Goal: Task Accomplishment & Management: Complete application form

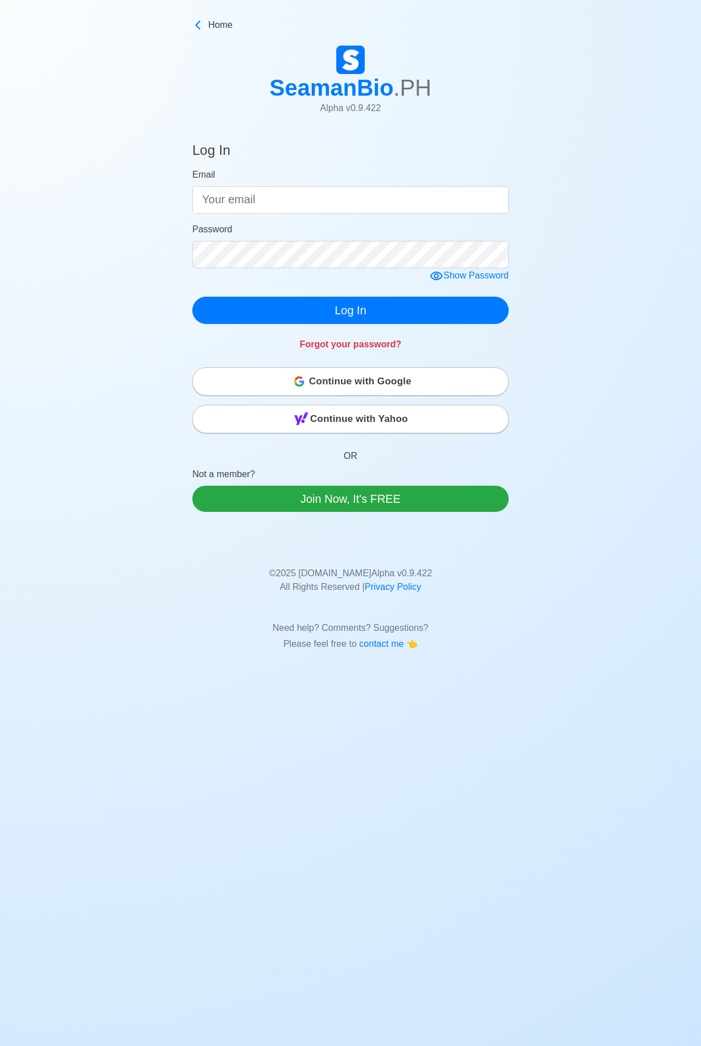
click at [286, 381] on div "Continue with Google" at bounding box center [350, 381] width 315 height 23
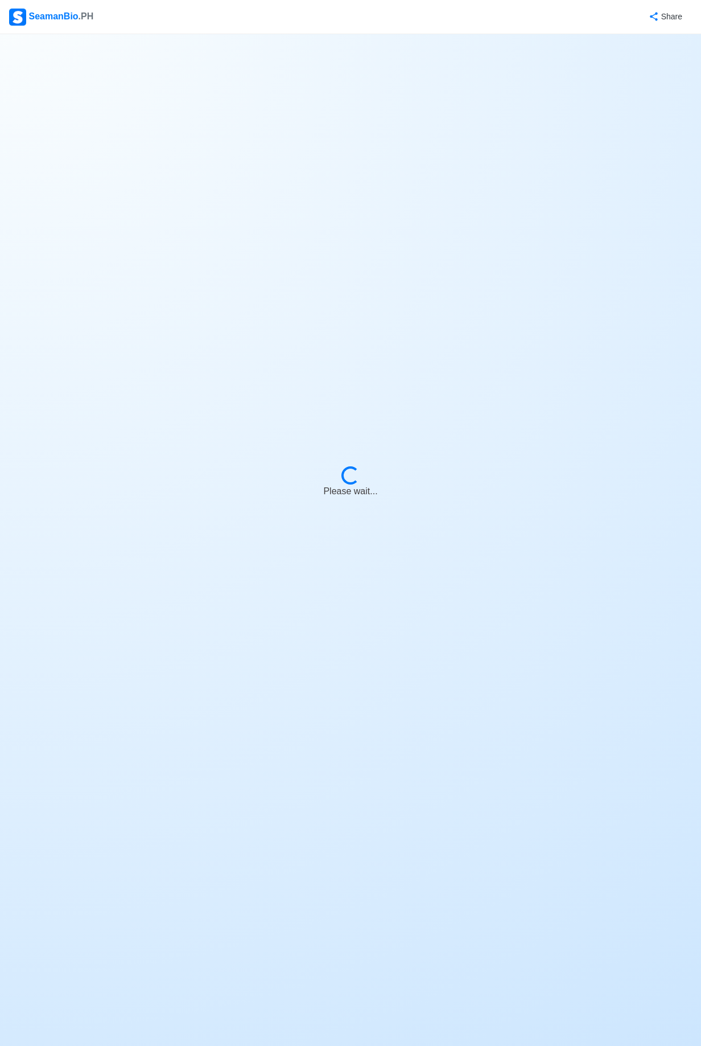
select select "Visible for Hiring"
select select "PH"
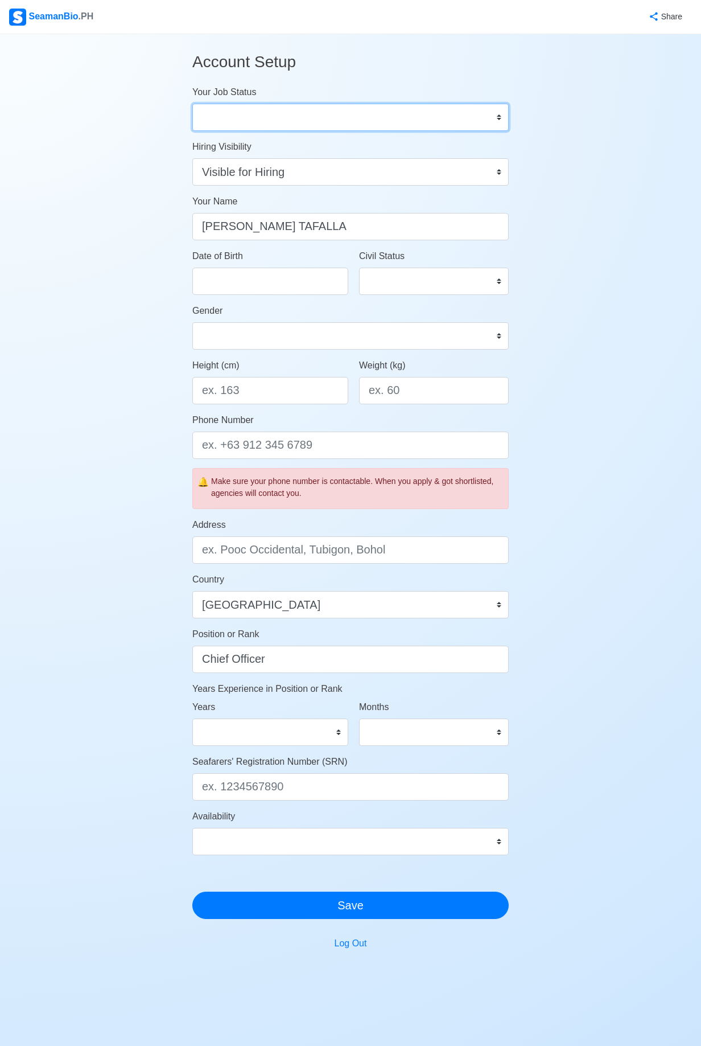
click at [491, 120] on select "Onboard Actively Looking for Job Not Looking for Job" at bounding box center [350, 117] width 316 height 27
select select "Actively Looking for Job"
click at [211, 283] on input "Date of Birth" at bounding box center [270, 281] width 156 height 27
select select "****"
select select "******"
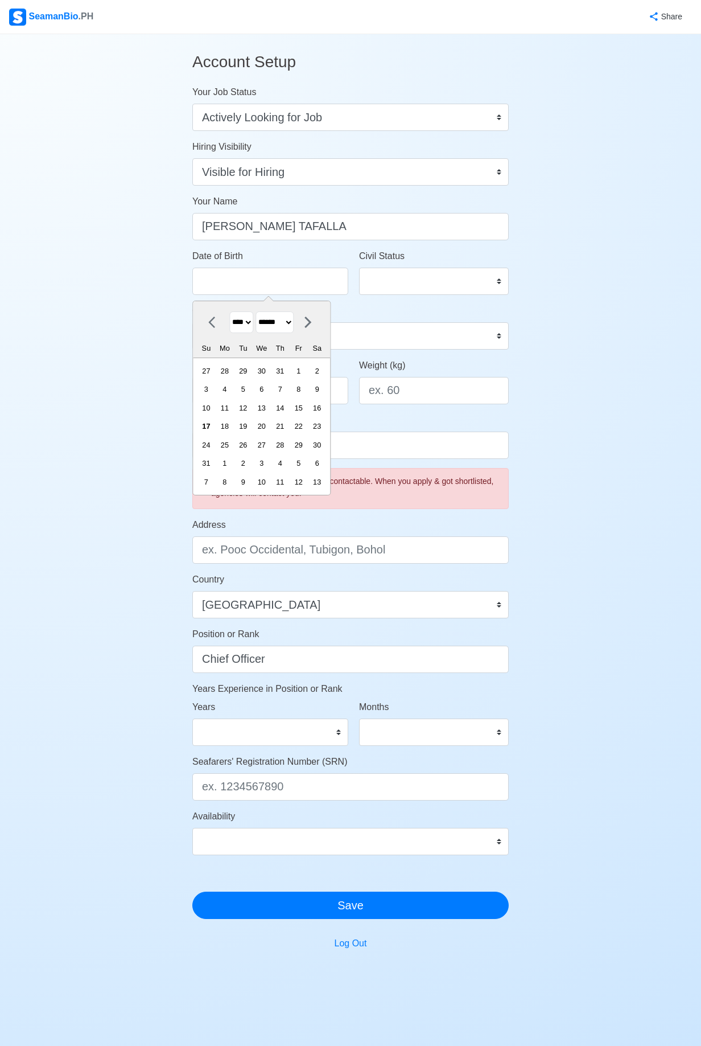
click at [246, 329] on select "**** **** **** **** **** **** **** **** **** **** **** **** **** **** **** ****…" at bounding box center [241, 322] width 24 height 22
select select "****"
click at [315, 324] on icon at bounding box center [308, 322] width 14 height 14
select select "*********"
click at [299, 387] on div "12" at bounding box center [298, 388] width 15 height 15
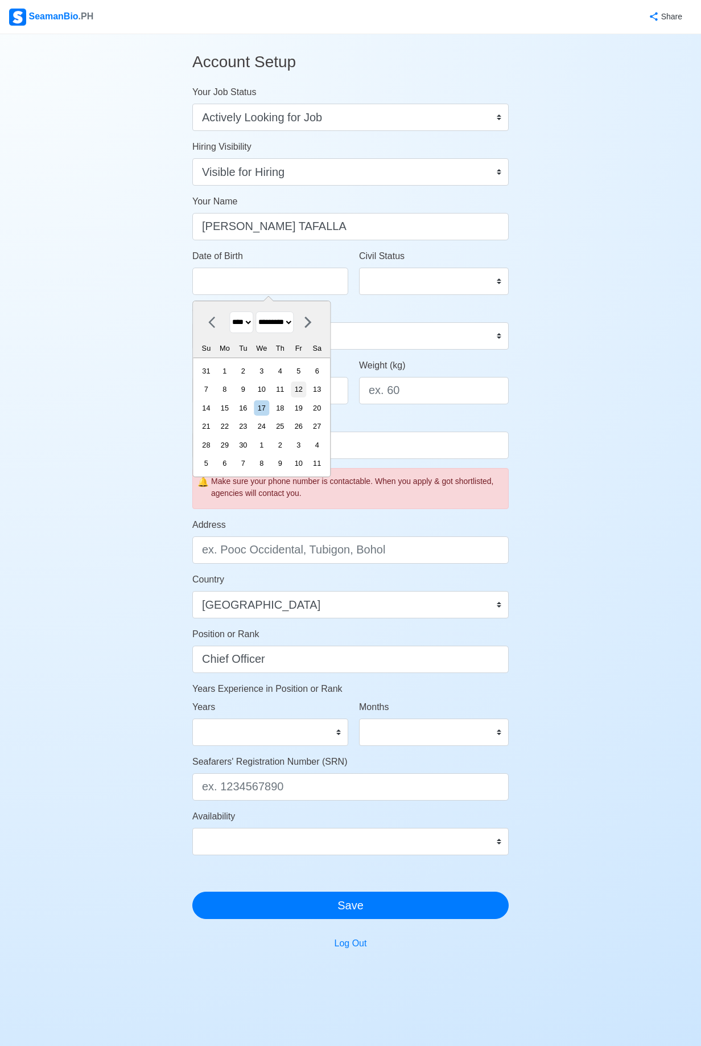
type input "09/12/1975"
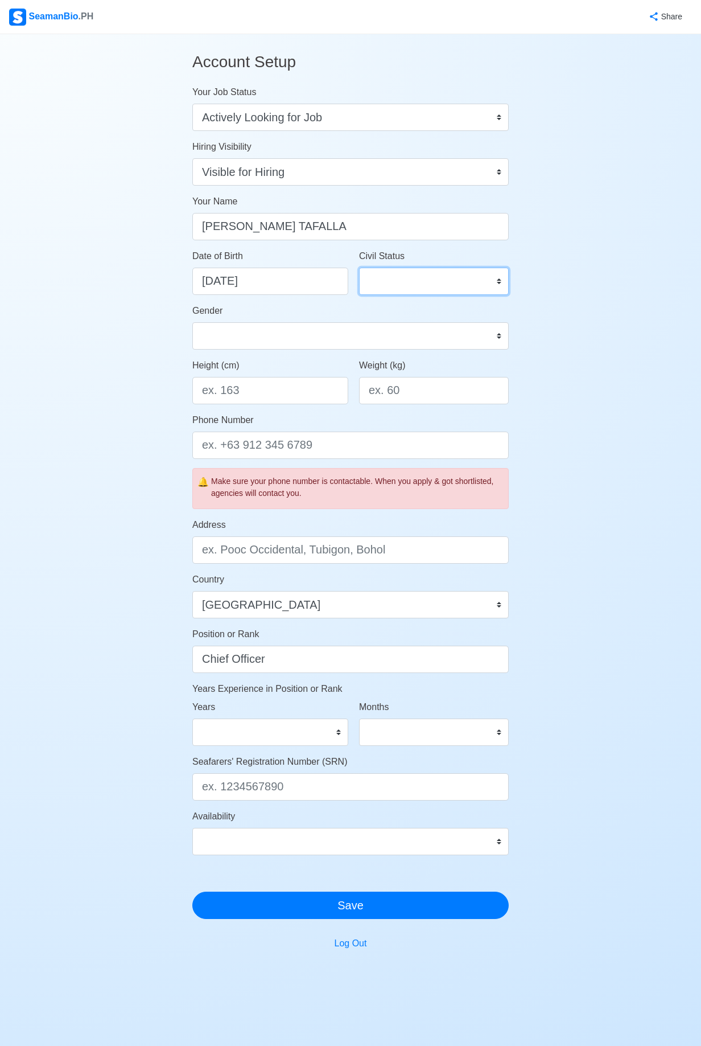
click at [507, 286] on select "Single Married Widowed Separated" at bounding box center [434, 281] width 150 height 27
select select "Married"
click at [492, 345] on select "Male Female" at bounding box center [350, 335] width 316 height 27
select select "[DEMOGRAPHIC_DATA]"
click at [241, 396] on input "Height (cm)" at bounding box center [270, 390] width 156 height 27
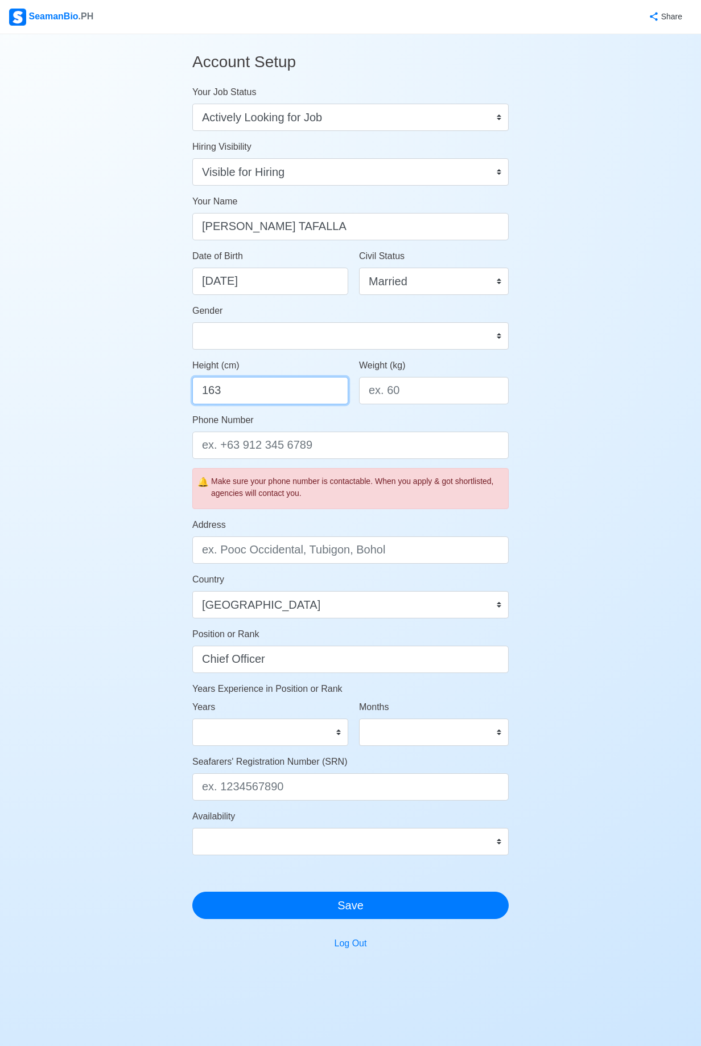
type input "163"
click at [406, 388] on input "Weight (kg)" at bounding box center [434, 390] width 150 height 27
type input "72"
click at [229, 445] on input "Phone Number" at bounding box center [350, 444] width 316 height 27
type input "[PHONE_NUMBER]"
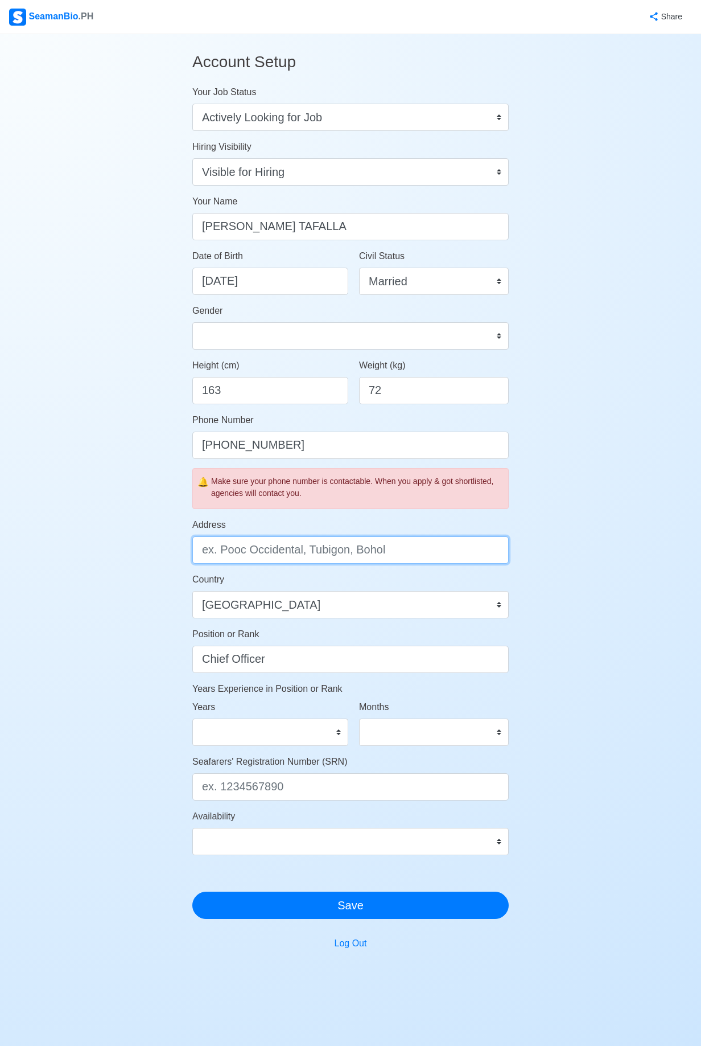
click at [246, 547] on input "Address" at bounding box center [350, 549] width 316 height 27
click at [245, 554] on input "B1L7 t" at bounding box center [350, 549] width 316 height 27
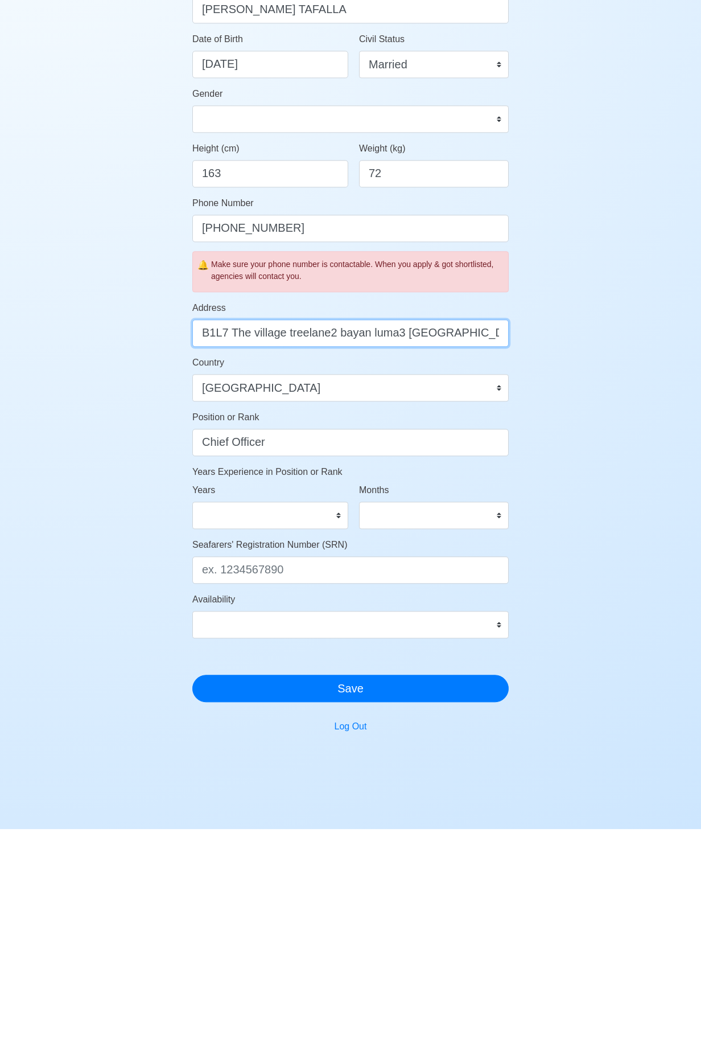
type input "B1L7 The village treelane2 bayan luma3 Imus Cavite"
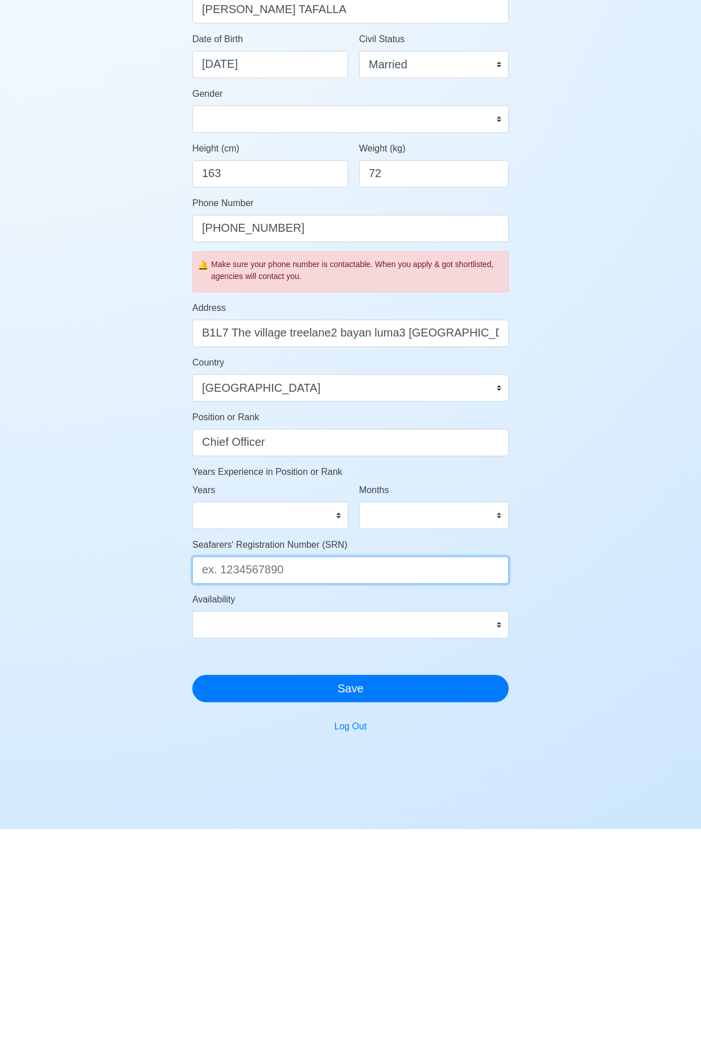
click at [269, 792] on input "Seafarers' Registration Number (SRN)" at bounding box center [350, 786] width 316 height 27
type input "7509120009"
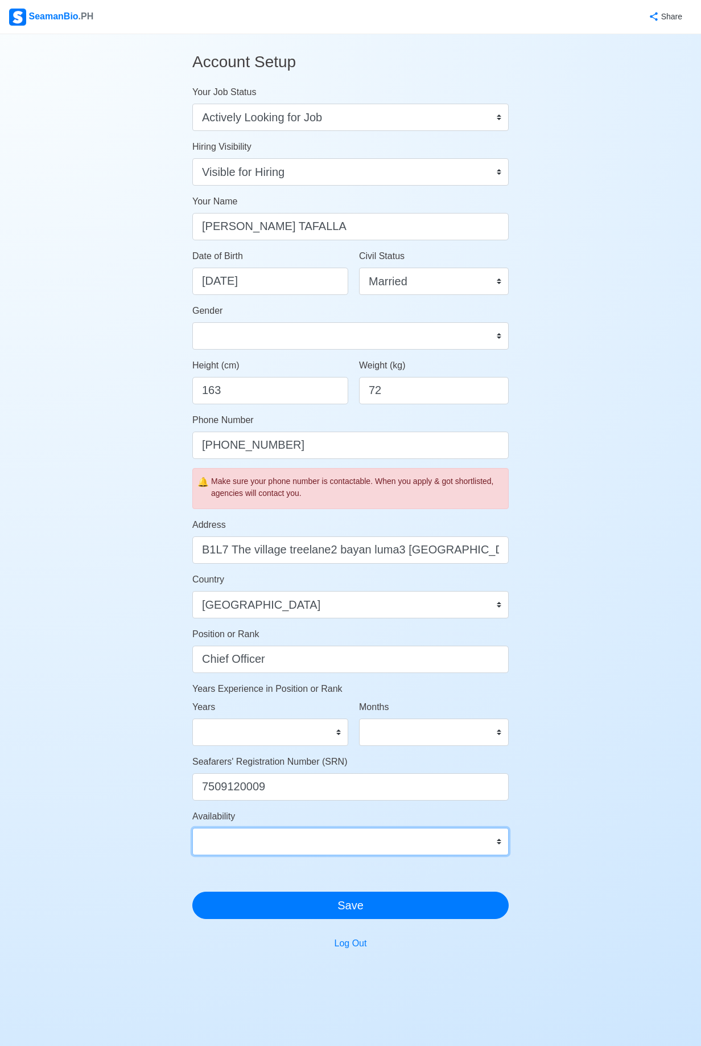
click at [496, 845] on select "Immediate Sep 2025 Oct 2025 Nov 2025 Dec 2025 Jan 2026 Feb 2026 Mar 2026 Apr 20…" at bounding box center [350, 841] width 316 height 27
select select "1759248000000"
click at [339, 734] on select "0 1 2 3 4 5 6 7 8 9 10 11 12 13 14 15 16 17 18 19 20 21 22 23 24 25 26 27 28 29…" at bounding box center [270, 731] width 156 height 27
select select "8"
click at [494, 737] on select "0 1 2 3 4 5 6 7 8 9 10 11" at bounding box center [434, 731] width 150 height 27
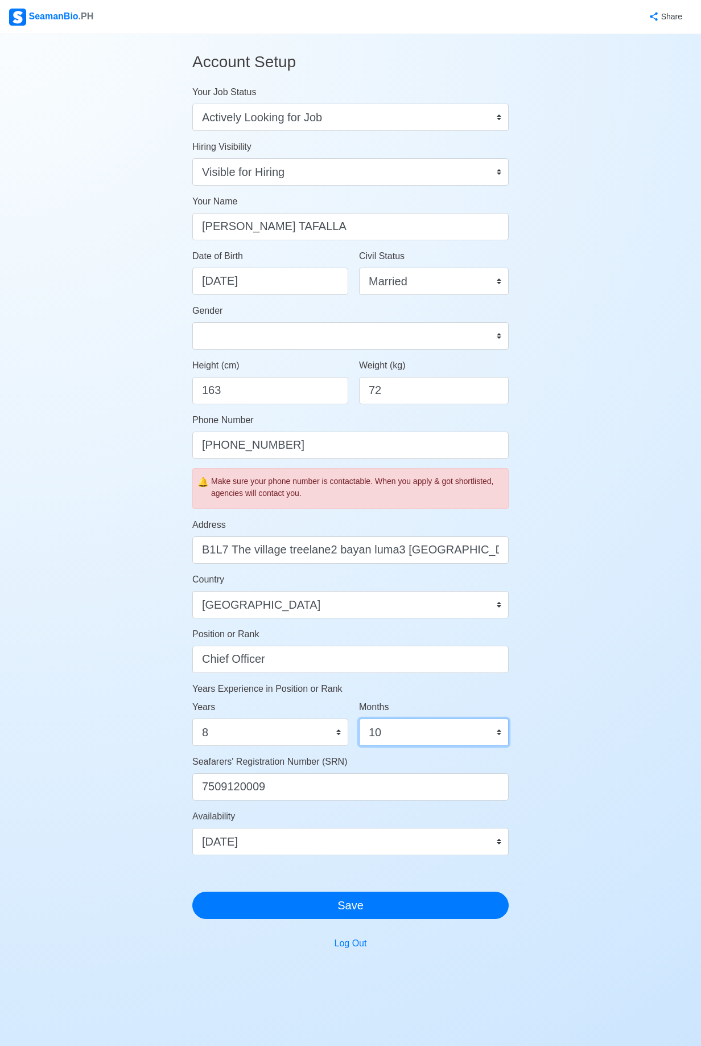
click at [398, 740] on select "0 1 2 3 4 5 6 7 8 9 10 11" at bounding box center [434, 731] width 150 height 27
select select "0"
click at [341, 730] on select "0 1 2 3 4 5 6 7 8 9 10 11 12 13 14 15 16 17 18 19 20 21 22 23 24 25 26 27 28 29…" at bounding box center [270, 731] width 156 height 27
select select "9"
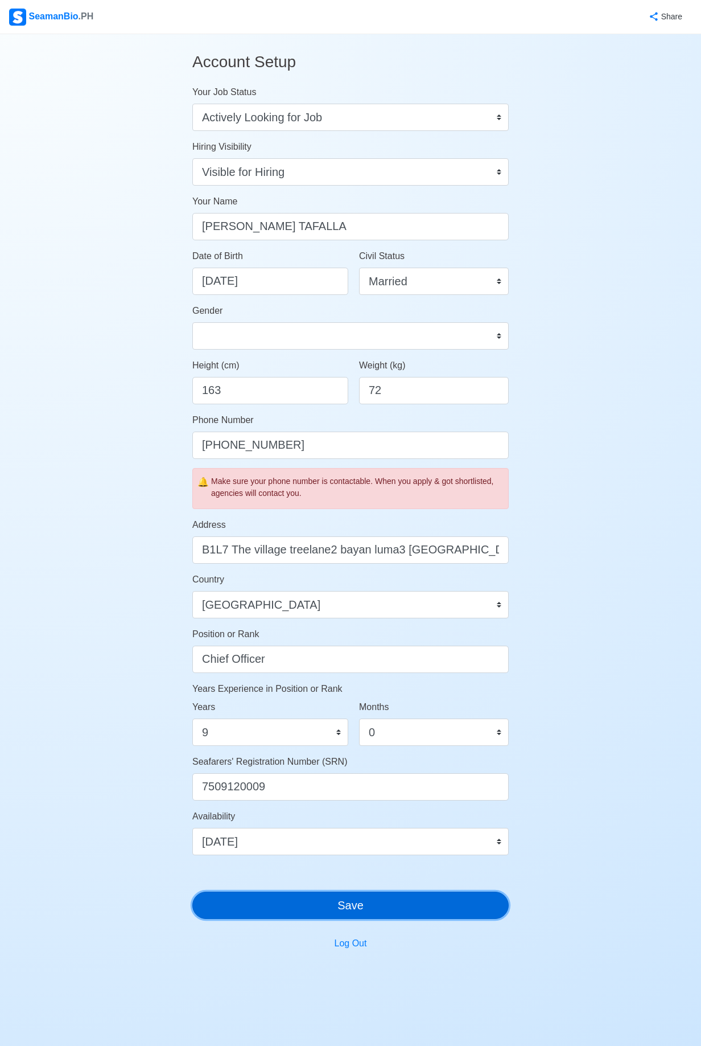
click at [328, 909] on button "Save" at bounding box center [350, 904] width 316 height 27
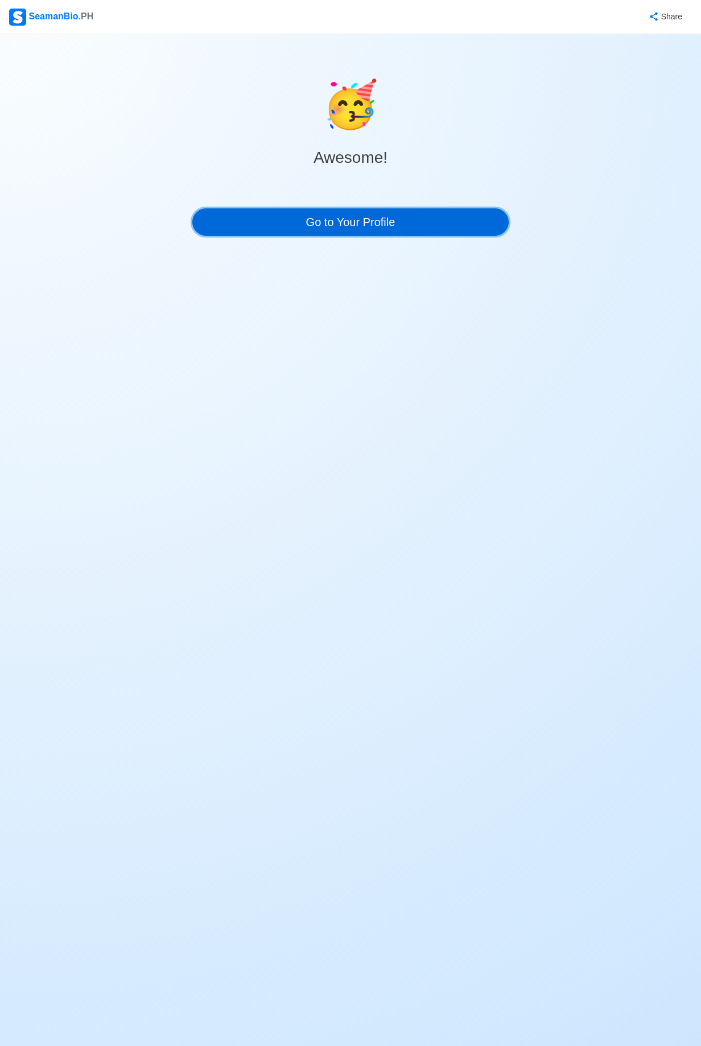
click at [295, 213] on link "Go to Your Profile" at bounding box center [350, 221] width 316 height 27
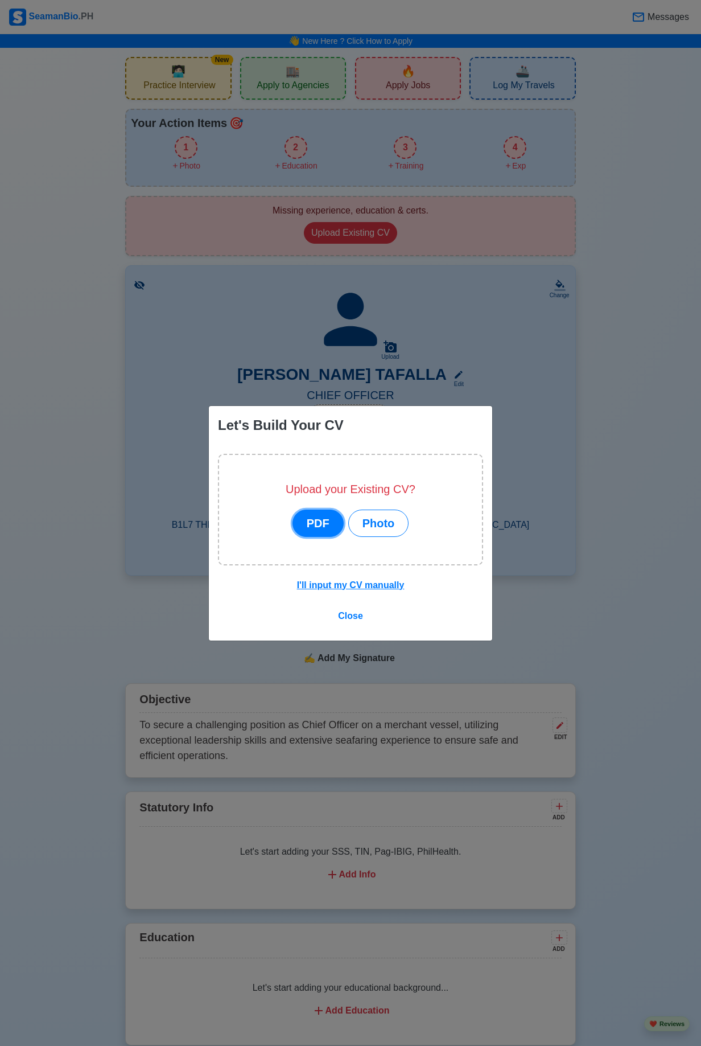
click at [315, 520] on button "PDF" at bounding box center [318, 522] width 51 height 27
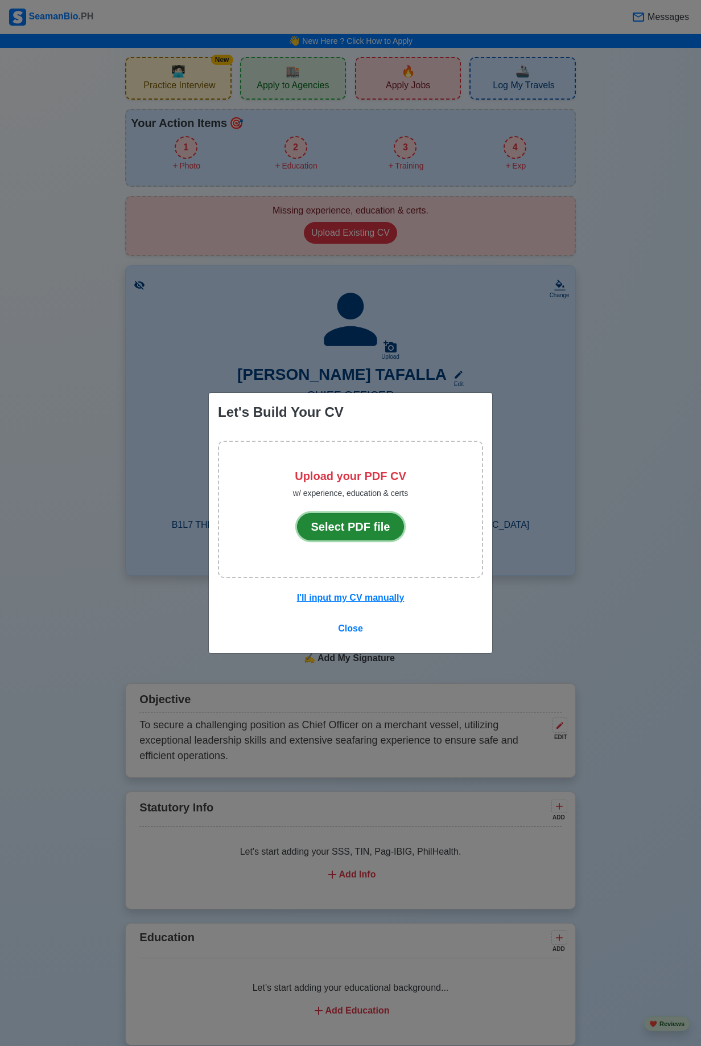
click at [341, 528] on button "Select PDF file" at bounding box center [351, 526] width 108 height 27
click at [336, 530] on button "Select PDF file" at bounding box center [351, 526] width 108 height 27
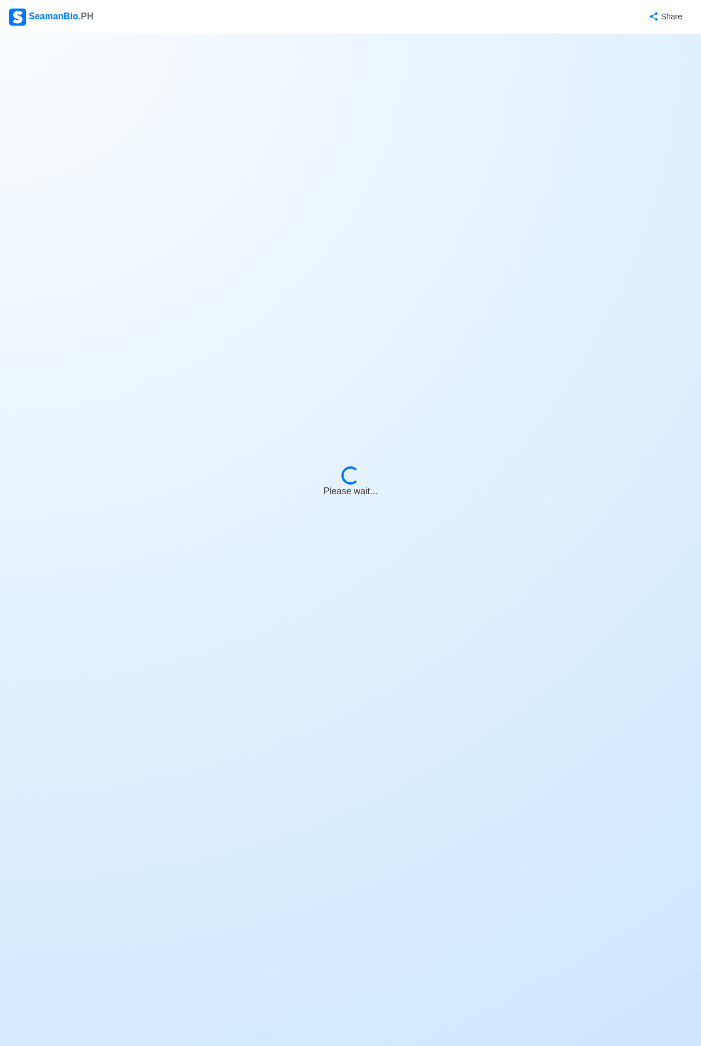
select select "Actively Looking for Job"
select select "Visible for Hiring"
select select "Married"
select select "[DEMOGRAPHIC_DATA]"
select select "PH"
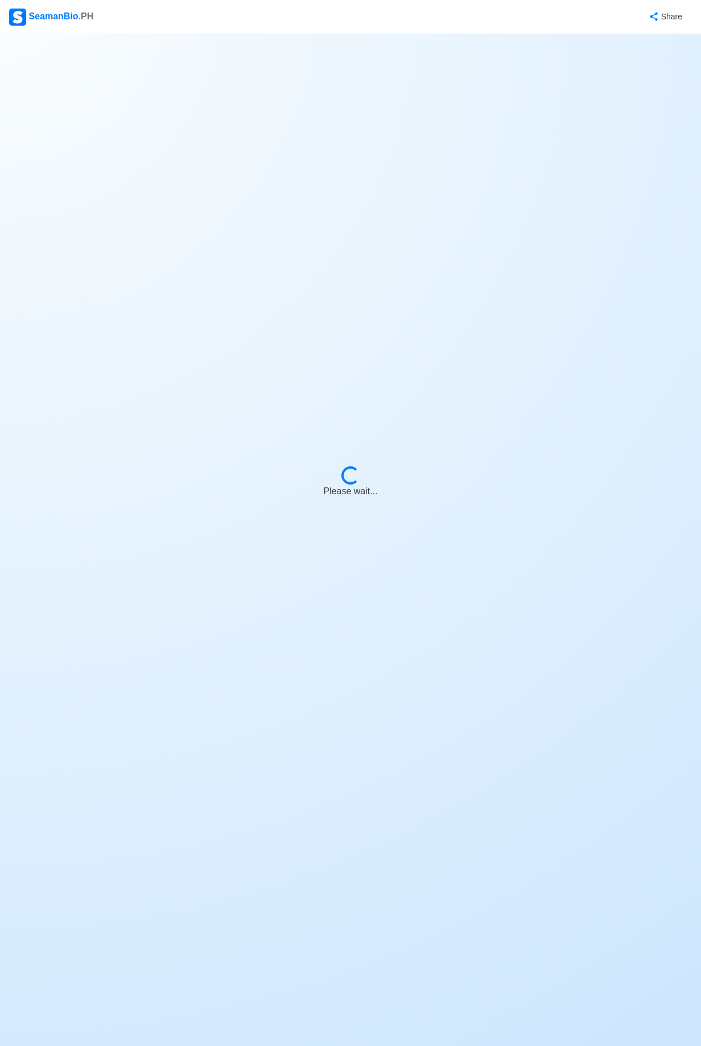
select select "9"
select select "0"
select select "1759248000000"
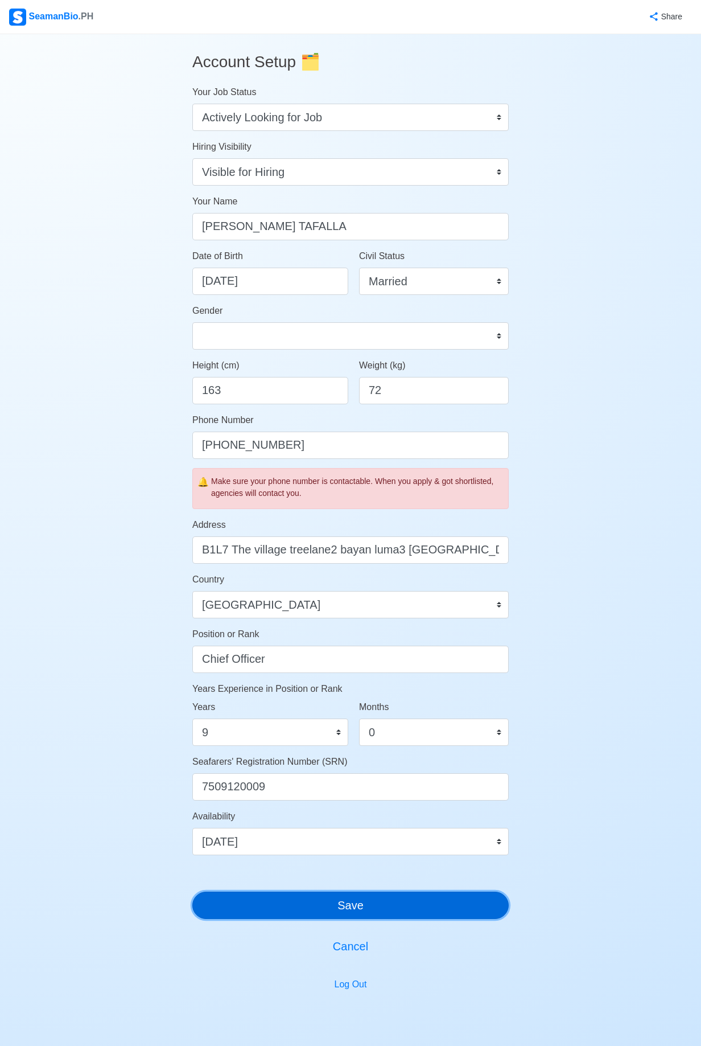
click at [307, 906] on button "Save" at bounding box center [350, 904] width 316 height 27
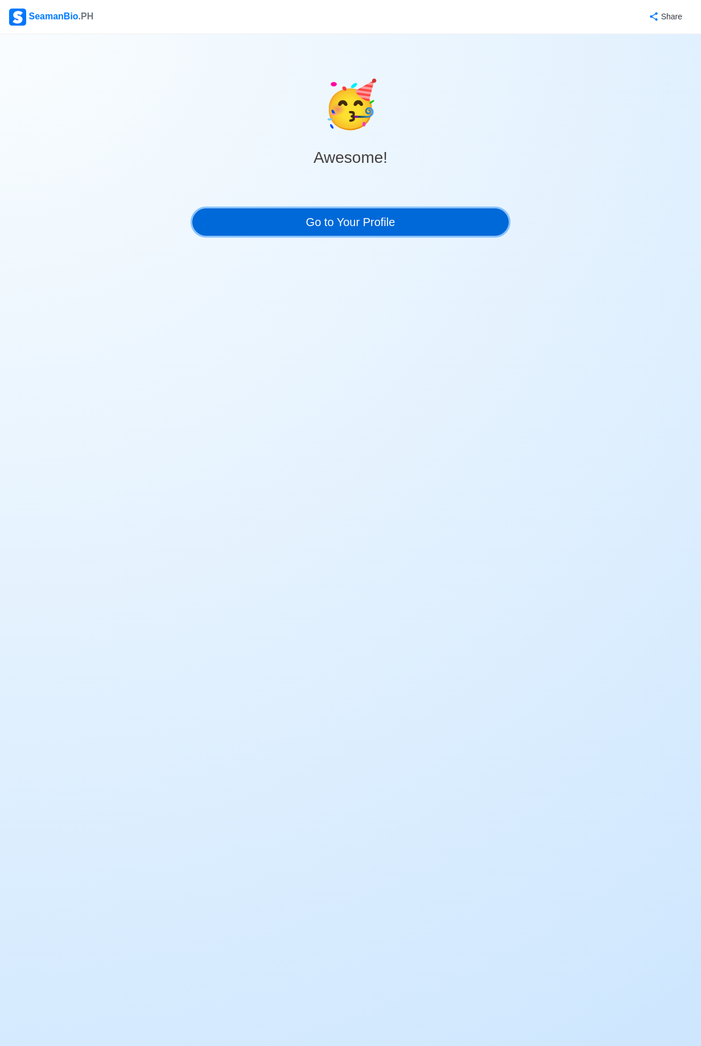
click at [265, 232] on link "Go to Your Profile" at bounding box center [350, 221] width 316 height 27
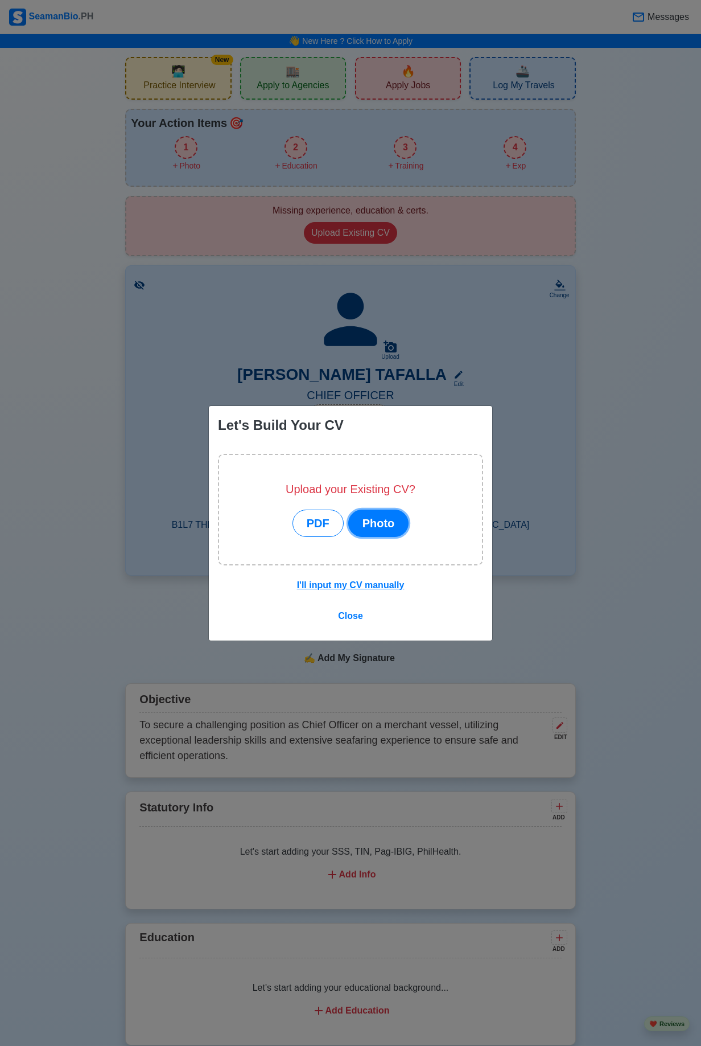
click at [380, 525] on button "Photo" at bounding box center [378, 522] width 61 height 27
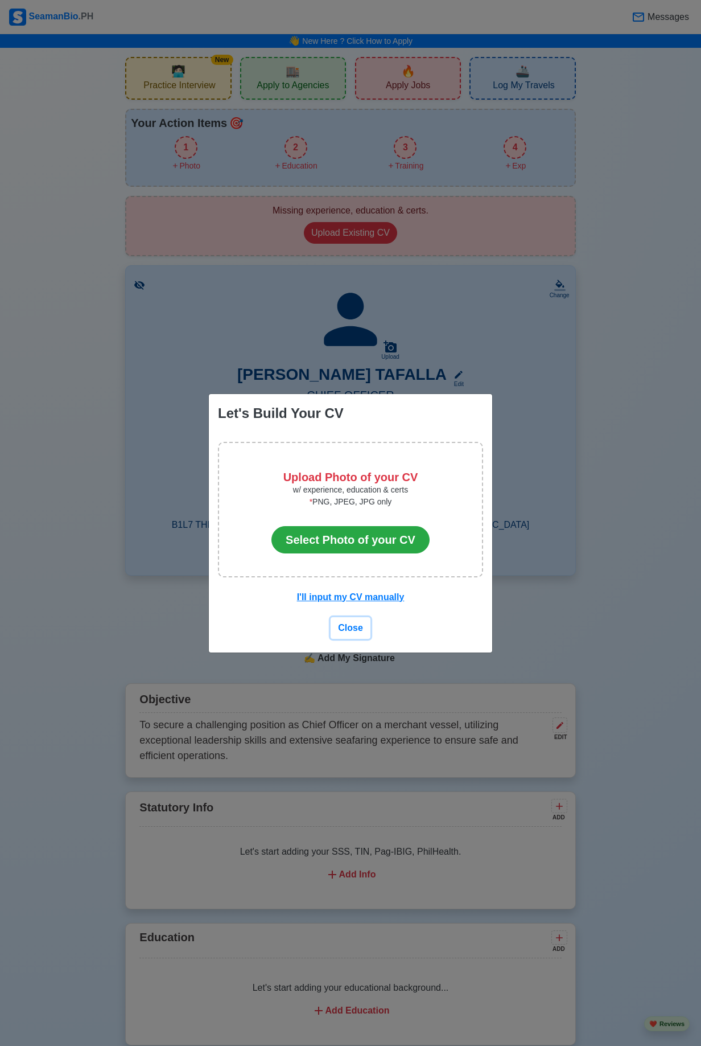
click at [347, 631] on span "Close" at bounding box center [350, 628] width 25 height 10
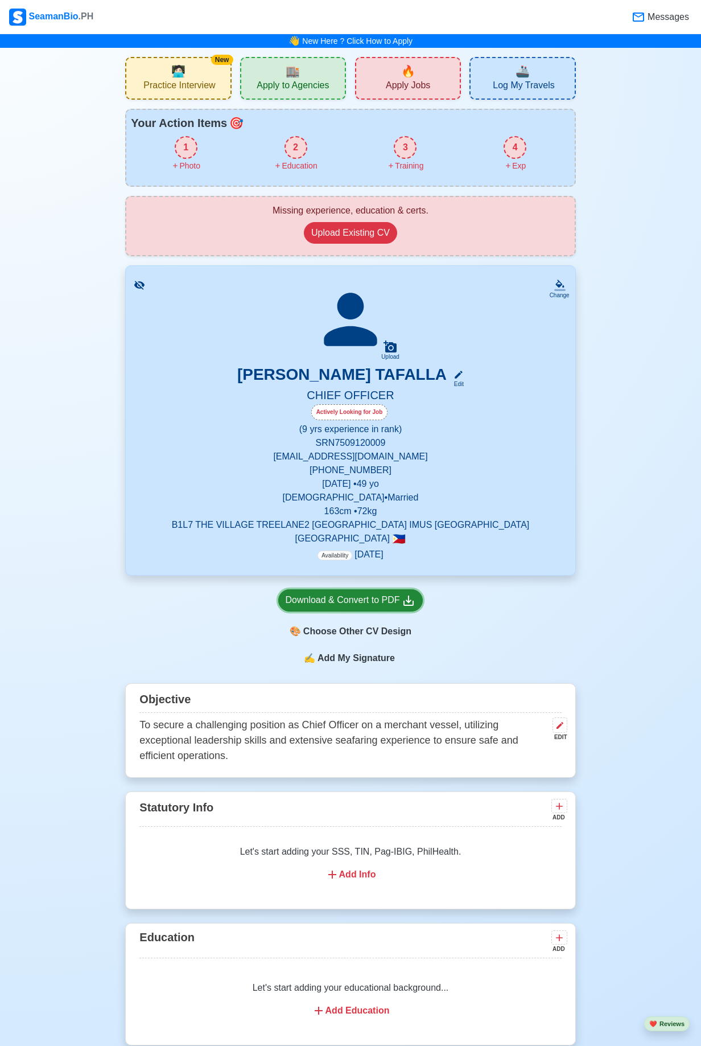
click at [307, 598] on div "Download & Convert to PDF" at bounding box center [351, 600] width 130 height 14
click at [392, 595] on div "Download & Convert to PDF" at bounding box center [351, 600] width 130 height 14
click at [388, 348] on icon at bounding box center [390, 346] width 13 height 12
click at [0, 0] on input "Upload" at bounding box center [0, 0] width 0 height 0
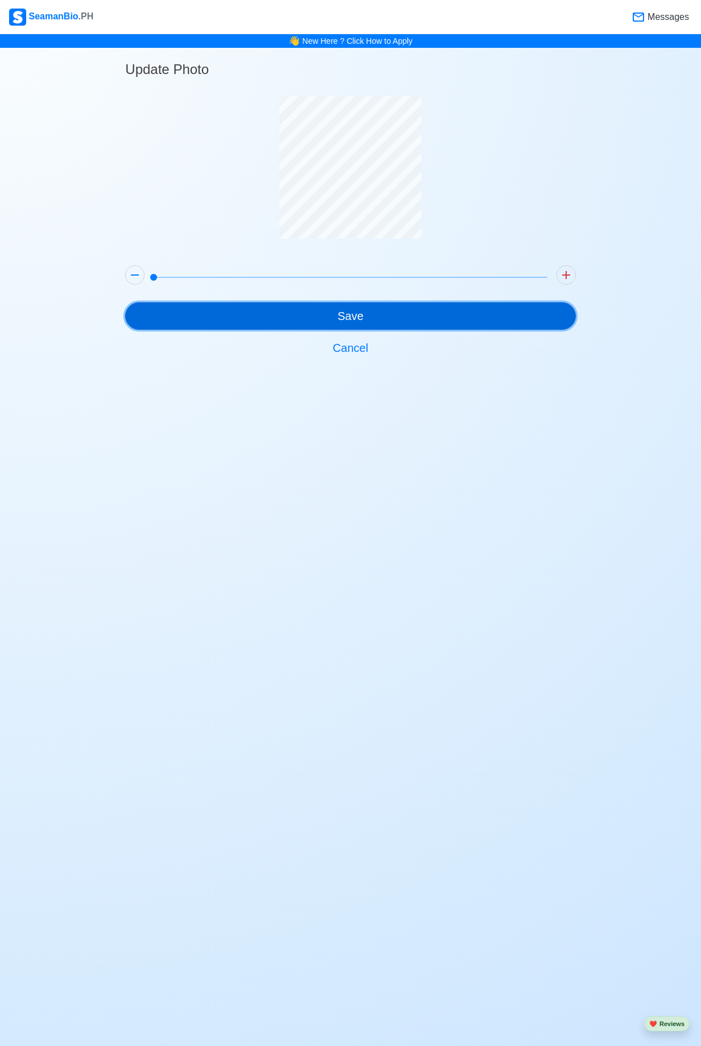
click at [320, 322] on button "Save" at bounding box center [350, 315] width 450 height 27
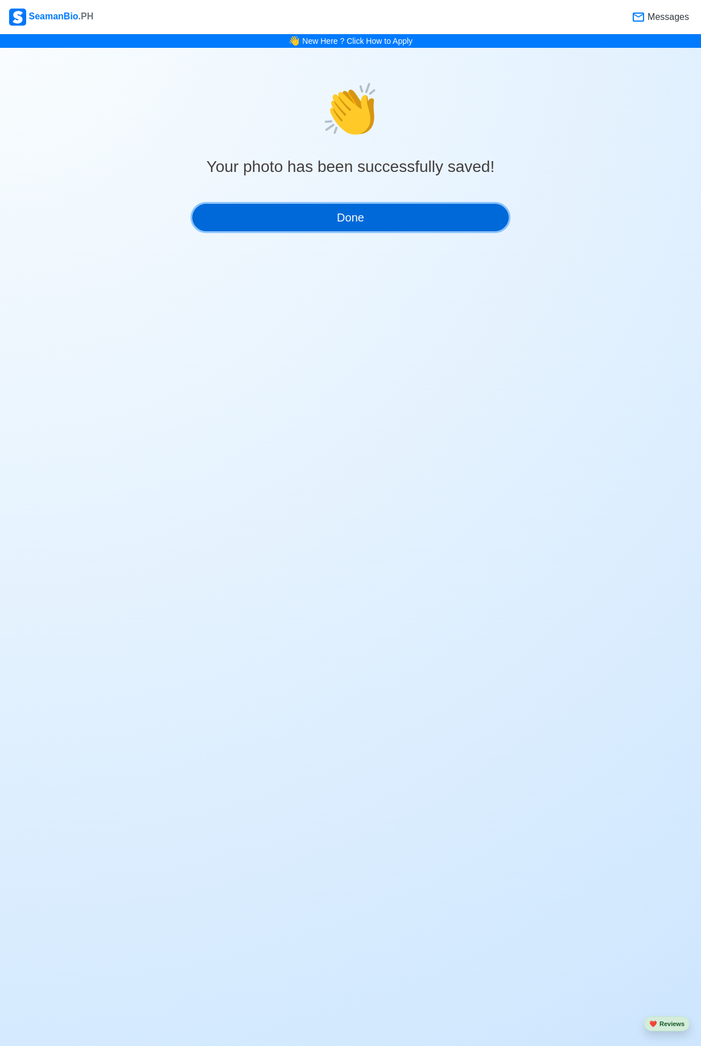
click at [312, 215] on button "Done" at bounding box center [350, 217] width 316 height 27
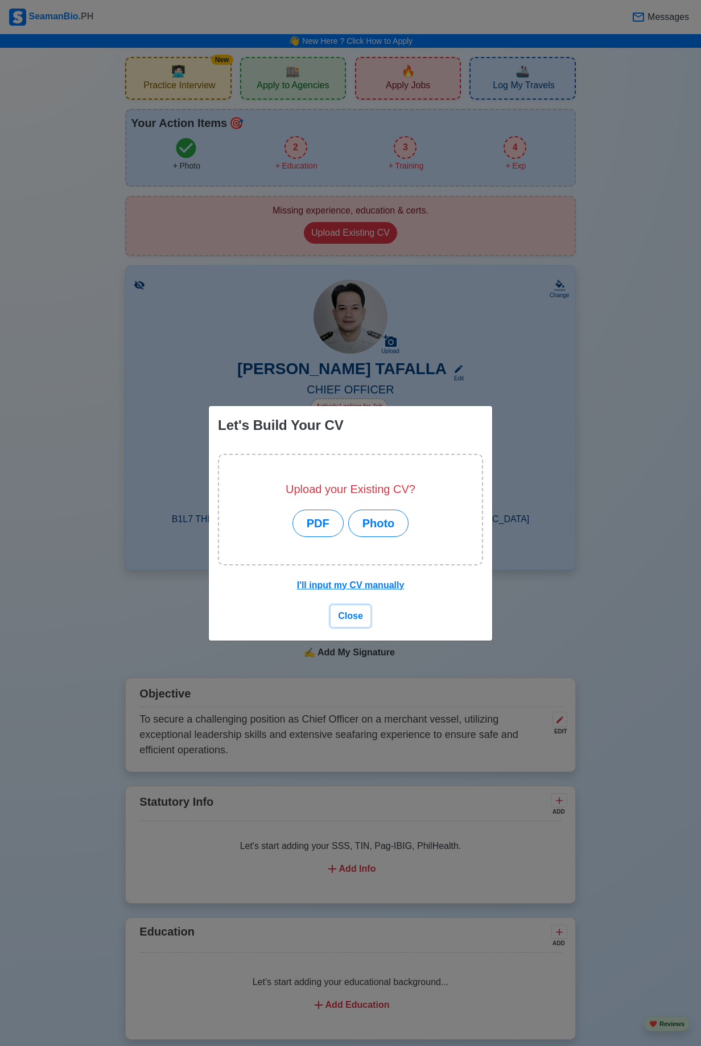
click at [355, 618] on span "Close" at bounding box center [350, 616] width 25 height 10
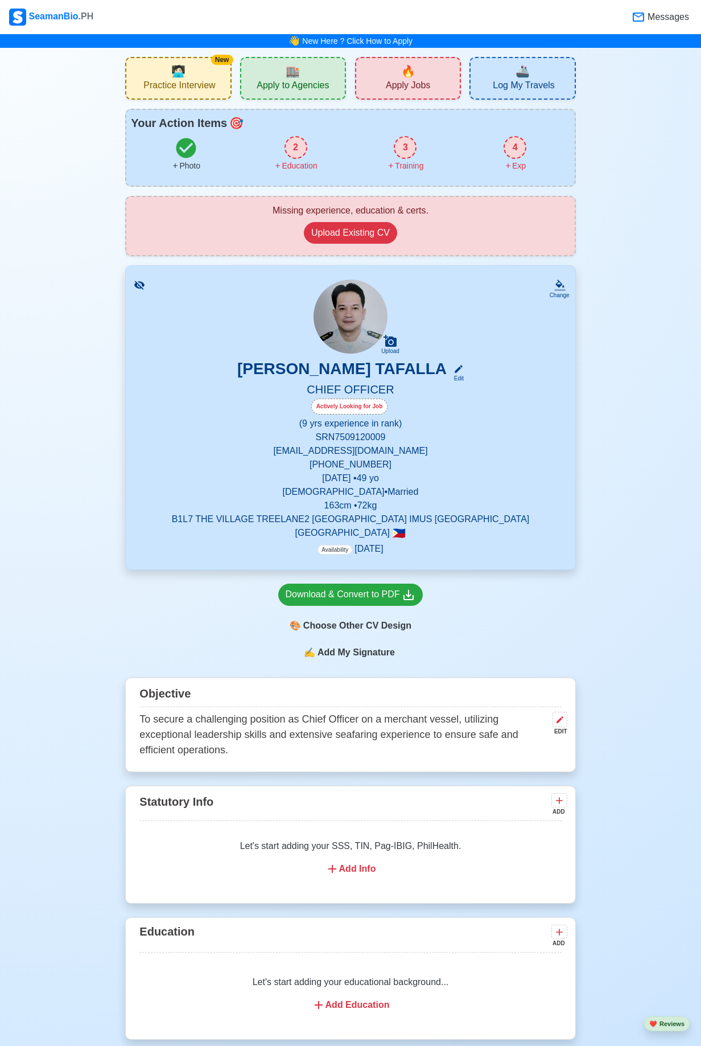
click at [389, 351] on div "Upload" at bounding box center [390, 351] width 18 height 7
click at [0, 0] on input "Upload" at bounding box center [0, 0] width 0 height 0
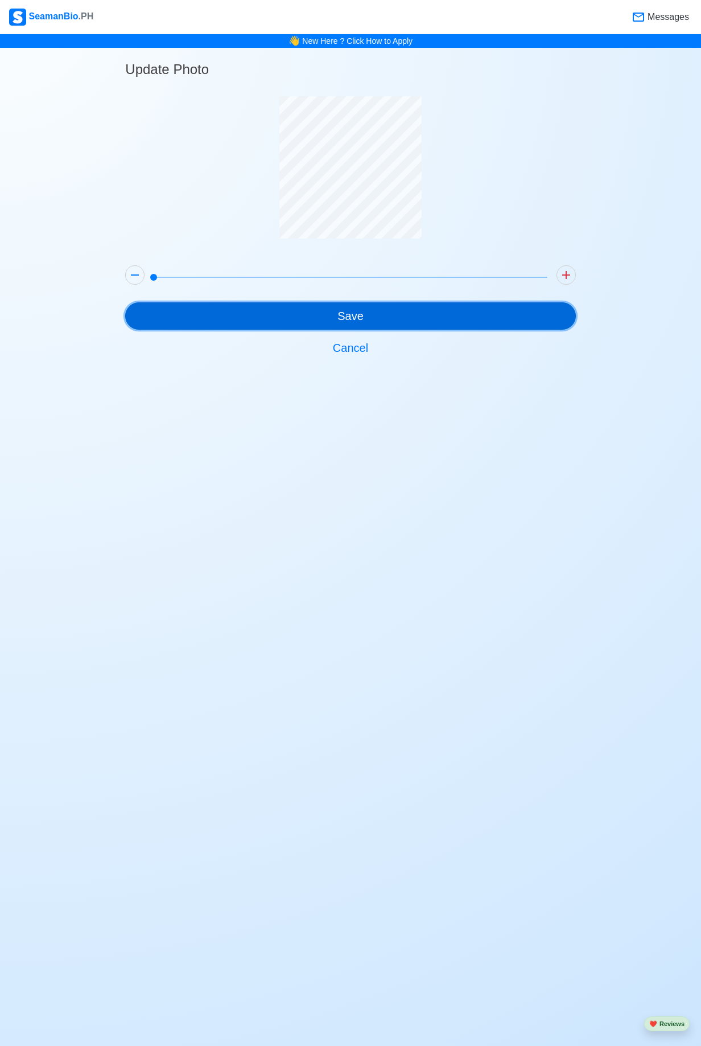
click at [314, 314] on button "Save" at bounding box center [350, 315] width 450 height 27
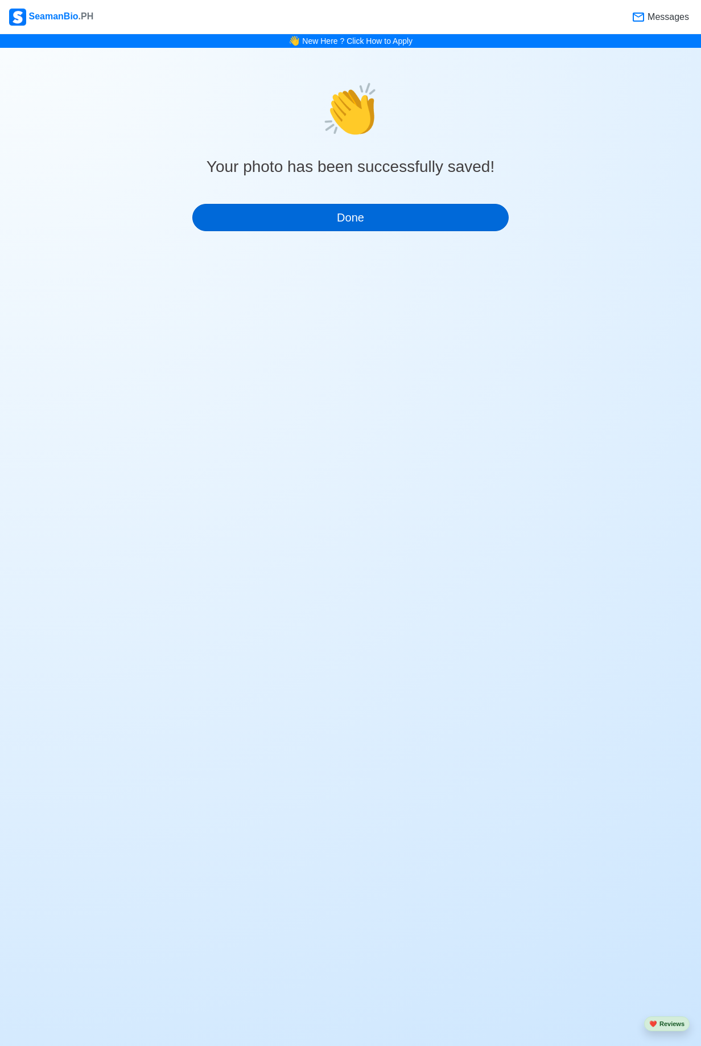
click at [301, 216] on button "Done" at bounding box center [350, 217] width 316 height 27
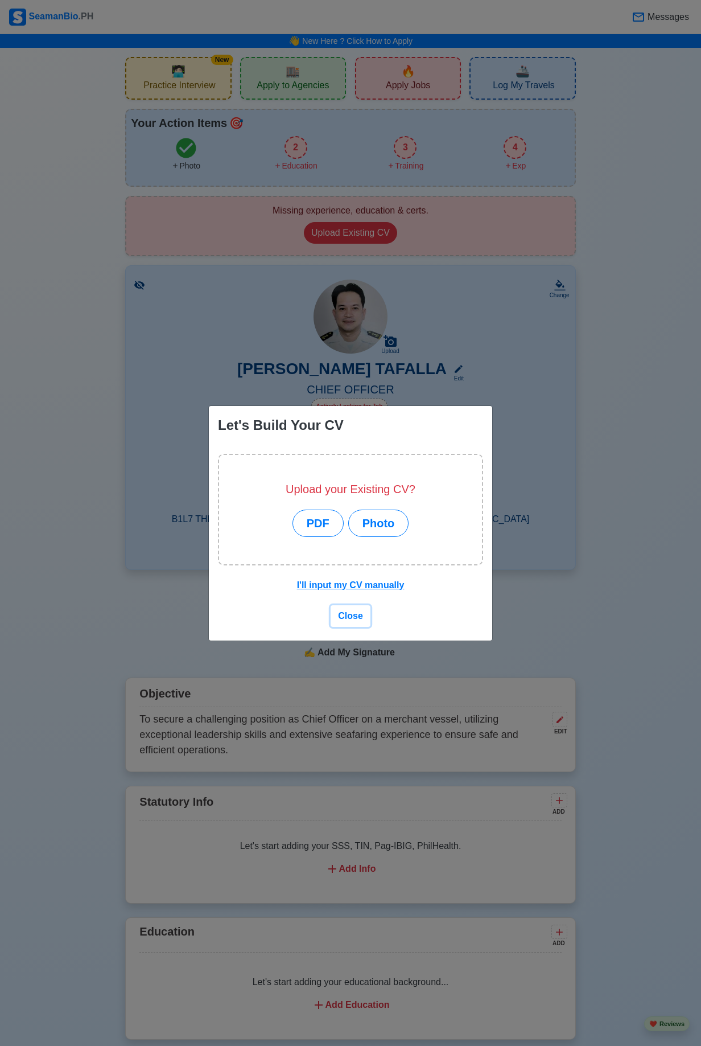
click at [346, 619] on span "Close" at bounding box center [350, 616] width 25 height 10
